Goal: Task Accomplishment & Management: Manage account settings

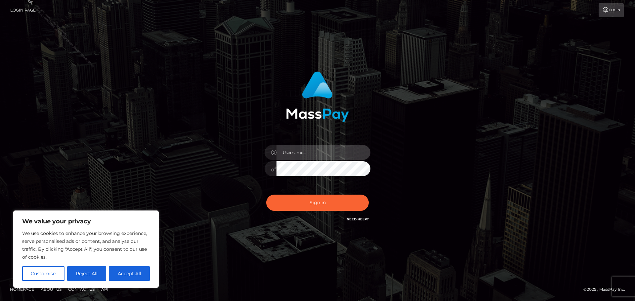
click at [332, 155] on input "text" at bounding box center [323, 152] width 94 height 15
type input "Philip.Silversocial"
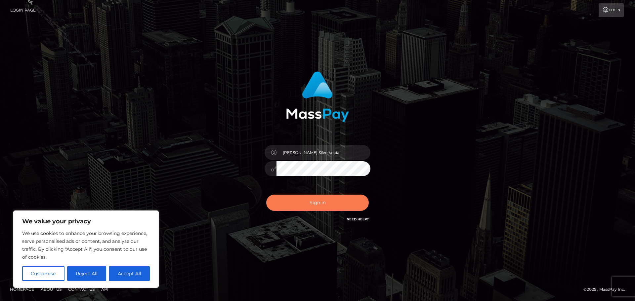
click at [325, 199] on button "Sign in" at bounding box center [317, 203] width 102 height 16
click at [404, 147] on div "Philip.Silversocial Sign in" at bounding box center [318, 147] width 174 height 162
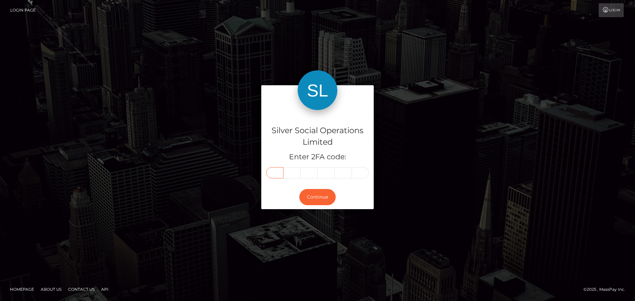
click at [272, 171] on input "text" at bounding box center [274, 172] width 17 height 11
type input "4"
type input "7"
type input "2"
type input "5"
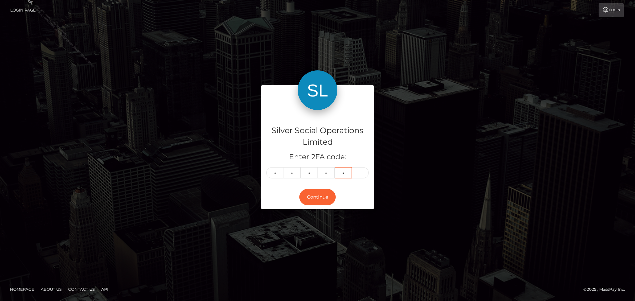
type input "9"
type input "7"
